Goal: Task Accomplishment & Management: Manage account settings

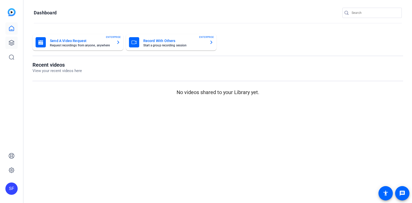
click at [15, 41] on link at bounding box center [11, 43] width 12 height 12
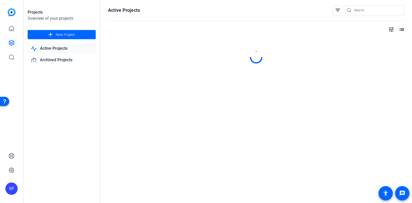
click at [57, 47] on link "Active Projects" at bounding box center [62, 48] width 68 height 10
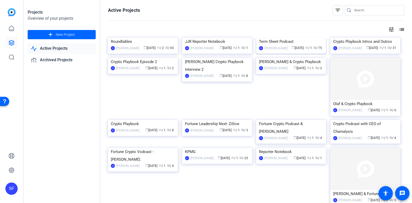
click at [287, 38] on img at bounding box center [291, 38] width 70 height 0
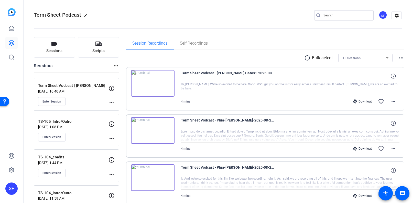
click at [90, 89] on p "Aug 27, 2025 @ 10:40 AM" at bounding box center [73, 91] width 70 height 4
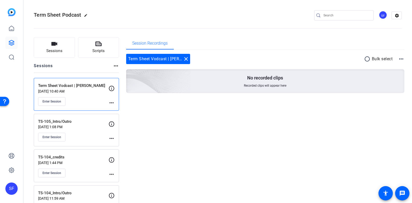
click at [110, 101] on mat-icon "more_horiz" at bounding box center [111, 103] width 6 height 6
click at [115, 109] on span "Edit Session" at bounding box center [124, 109] width 23 height 6
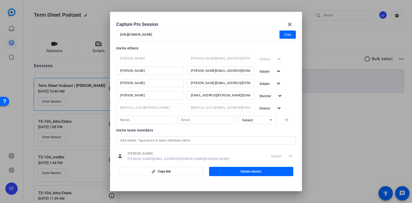
scroll to position [51, 0]
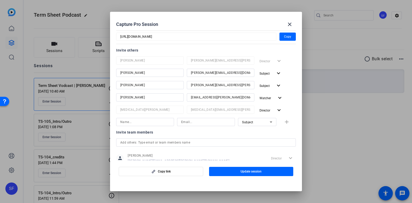
click at [151, 122] on input at bounding box center [145, 122] width 50 height 6
type input "lydia"
click at [203, 122] on input at bounding box center [206, 122] width 50 height 6
type input "lydia.randall@fortune.com"
click at [247, 123] on span "Subject" at bounding box center [247, 122] width 11 height 4
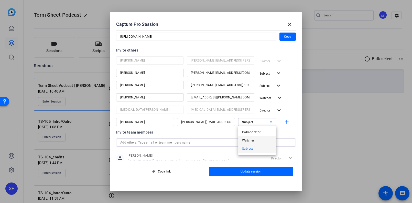
click at [252, 139] on span "Watcher" at bounding box center [248, 140] width 12 height 6
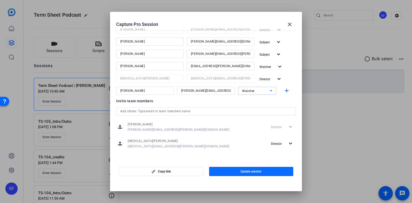
click at [246, 171] on span "Update session" at bounding box center [250, 171] width 21 height 4
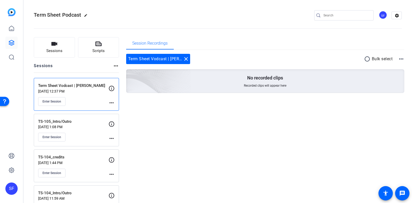
click at [109, 101] on mat-icon "more_horiz" at bounding box center [111, 103] width 6 height 6
click at [119, 109] on span "Edit Session" at bounding box center [124, 109] width 23 height 6
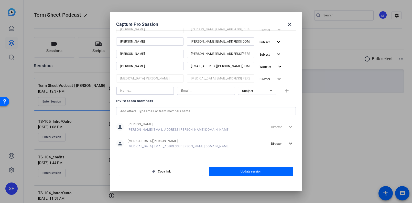
click at [155, 93] on input at bounding box center [145, 90] width 50 height 6
type input "l"
type input "Lydia"
type input "Lydia.Randall@fortune.com"
click at [245, 91] on span "Subject" at bounding box center [247, 91] width 11 height 4
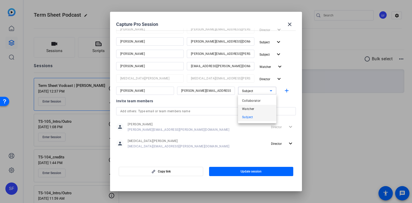
click at [255, 108] on mat-option "Watcher" at bounding box center [257, 109] width 38 height 8
click at [221, 93] on input "Lydia.Randall@fortune.com" at bounding box center [206, 90] width 50 height 6
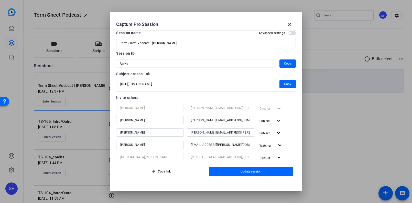
scroll to position [0, 0]
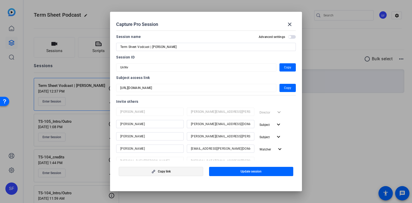
click at [163, 172] on span "Copy link" at bounding box center [164, 171] width 13 height 4
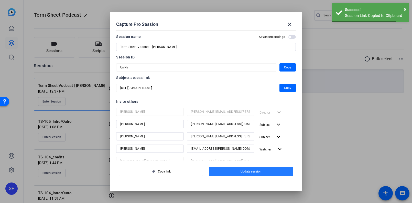
click at [244, 171] on span "Update session" at bounding box center [250, 171] width 21 height 4
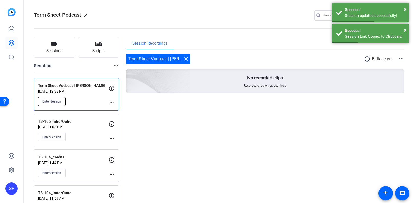
click at [51, 100] on span "Enter Session" at bounding box center [51, 101] width 19 height 4
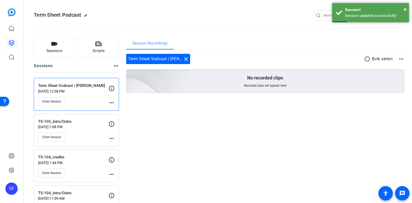
click at [109, 102] on mat-icon "more_horiz" at bounding box center [111, 103] width 6 height 6
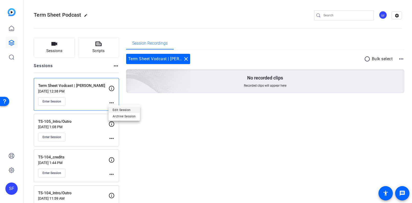
click at [123, 111] on span "Edit Session" at bounding box center [124, 109] width 23 height 6
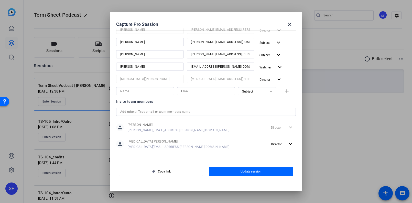
scroll to position [82, 0]
click at [155, 93] on input at bounding box center [145, 90] width 50 height 6
type input "Lydia Randall"
type input "Lydia.Randall@fortune.com"
click at [257, 92] on div "Subject" at bounding box center [256, 90] width 28 height 6
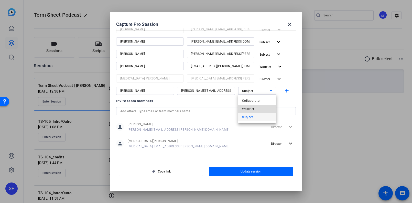
click at [257, 108] on mat-option "Watcher" at bounding box center [257, 109] width 38 height 8
click at [258, 91] on div "Watcher" at bounding box center [256, 90] width 28 height 6
click at [254, 100] on span "Collaborator" at bounding box center [251, 100] width 19 height 6
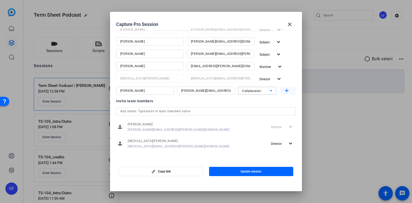
click at [284, 91] on mat-icon "add" at bounding box center [286, 90] width 6 height 6
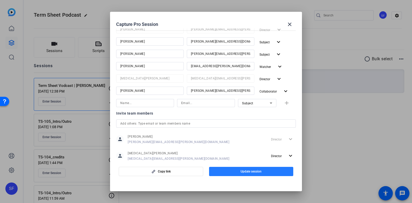
click at [252, 171] on span "Update session" at bounding box center [250, 171] width 21 height 4
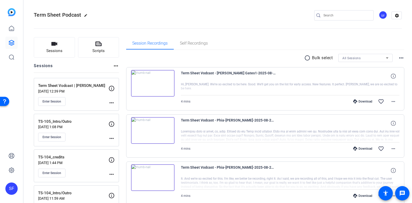
click at [109, 103] on mat-icon "more_horiz" at bounding box center [111, 103] width 6 height 6
click at [124, 109] on span "Edit Session" at bounding box center [124, 109] width 23 height 6
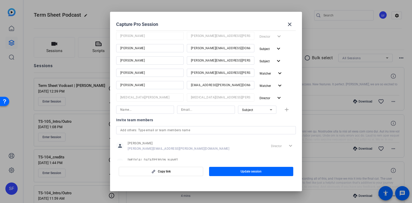
scroll to position [82, 0]
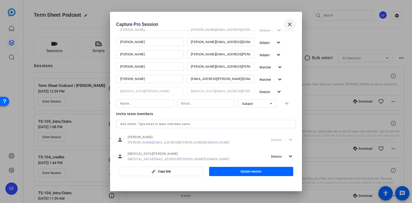
click at [287, 26] on mat-icon "close" at bounding box center [290, 24] width 6 height 6
